Goal: Task Accomplishment & Management: Use online tool/utility

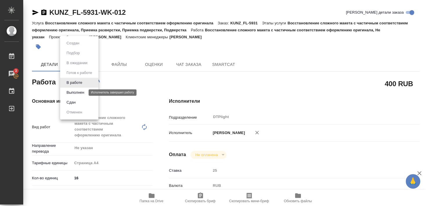
click at [78, 92] on button "Выполнен" at bounding box center [75, 93] width 21 height 6
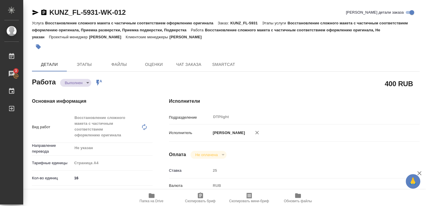
type textarea "x"
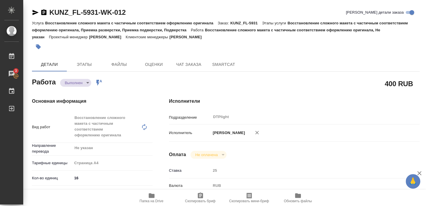
type textarea "x"
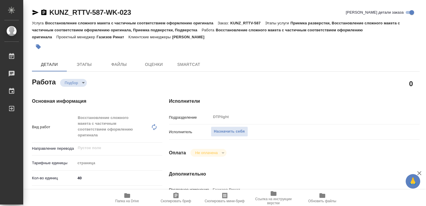
type textarea "x"
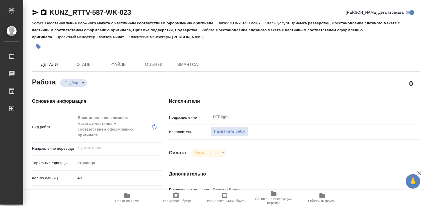
type textarea "x"
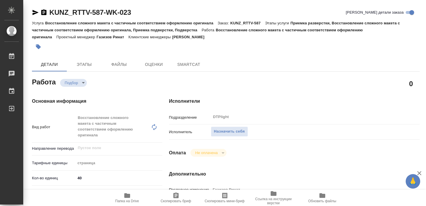
type textarea "x"
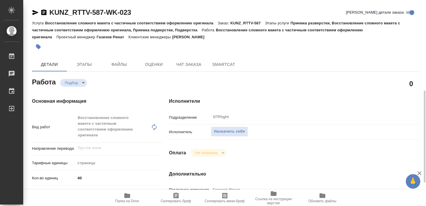
type textarea "x"
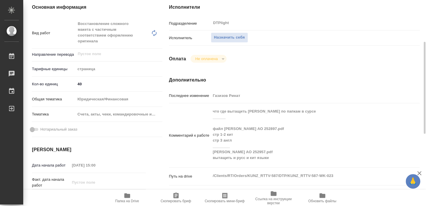
scroll to position [126, 0]
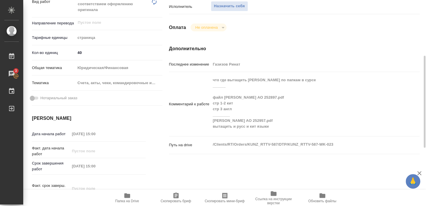
click at [127, 198] on icon "button" at bounding box center [127, 195] width 7 height 7
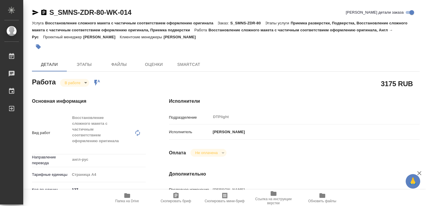
type textarea "x"
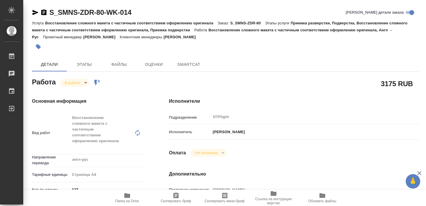
type textarea "x"
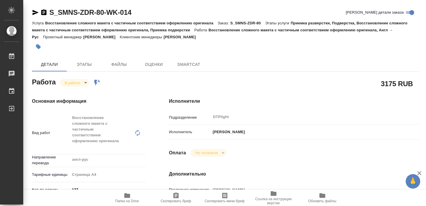
type textarea "x"
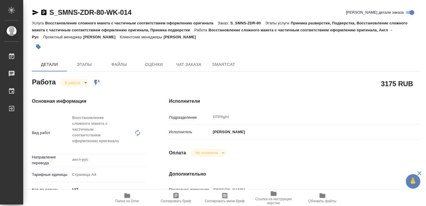
type textarea "x"
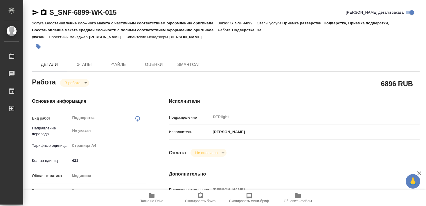
type textarea "x"
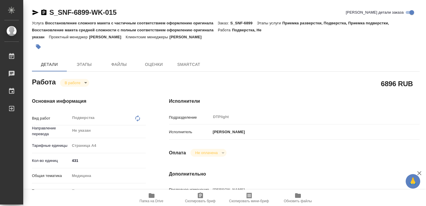
type textarea "x"
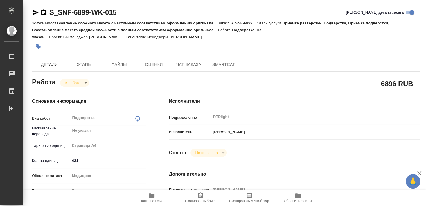
type textarea "x"
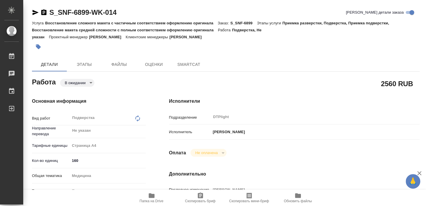
type textarea "x"
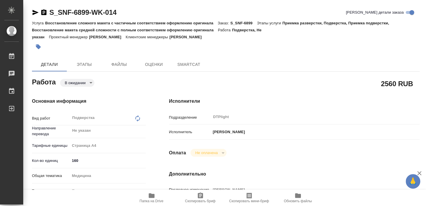
type textarea "x"
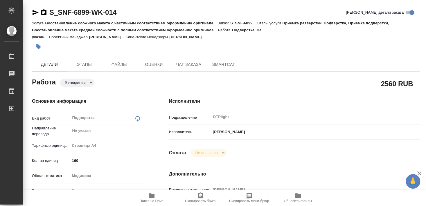
type textarea "x"
